Goal: Task Accomplishment & Management: Manage account settings

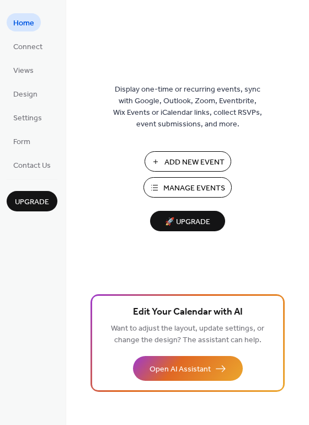
click at [175, 196] on button "Manage Events" at bounding box center [188, 187] width 88 height 20
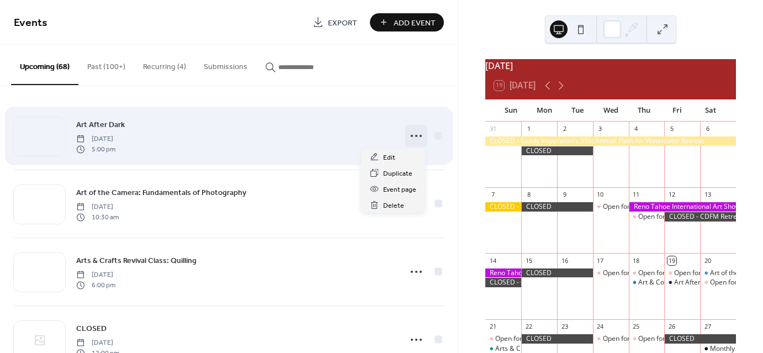
click at [412, 136] on icon at bounding box center [417, 136] width 18 height 18
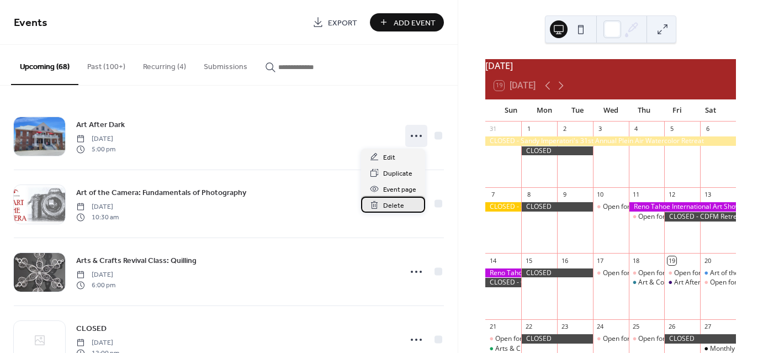
click at [398, 204] on span "Delete" at bounding box center [393, 206] width 21 height 12
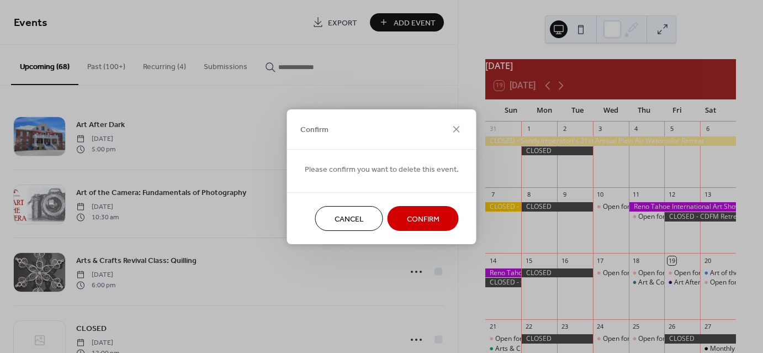
click at [410, 215] on span "Confirm" at bounding box center [423, 219] width 33 height 12
